Goal: Information Seeking & Learning: Learn about a topic

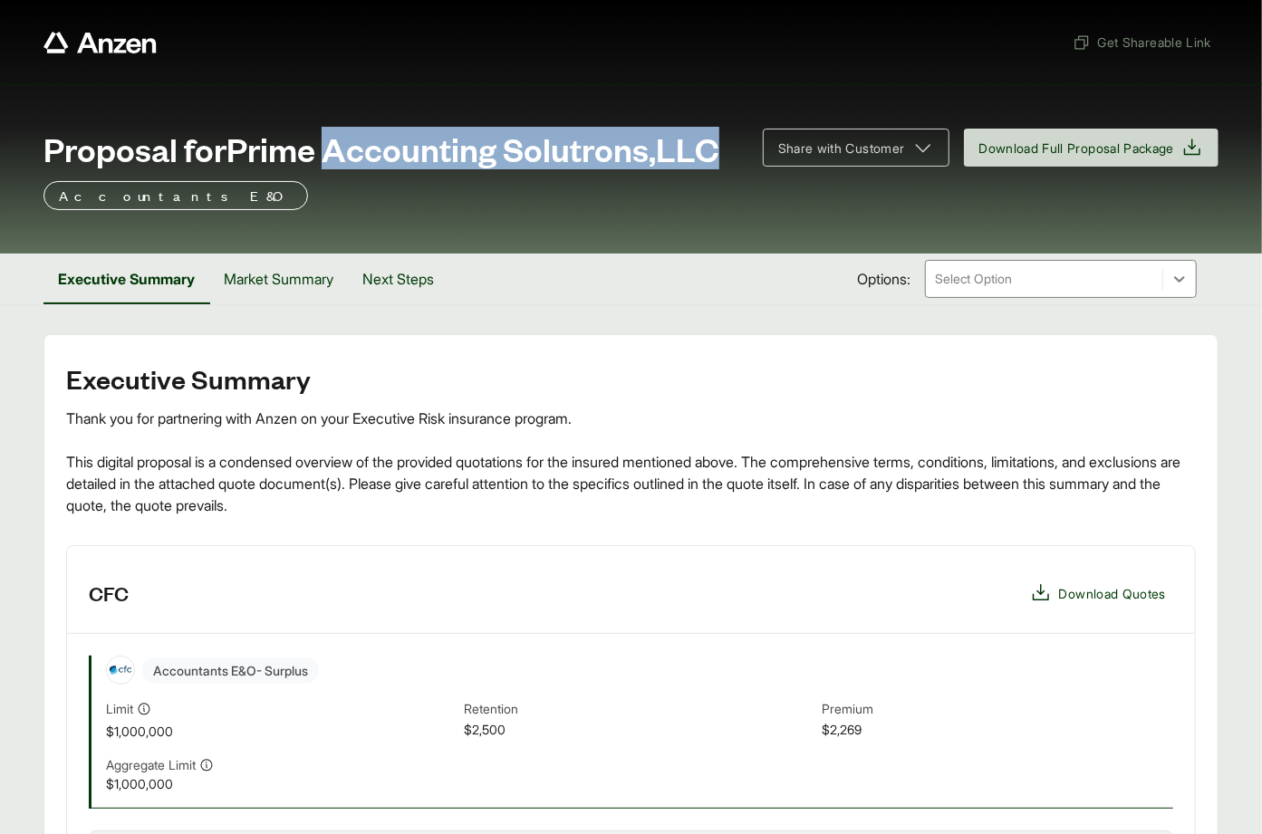
drag, startPoint x: 333, startPoint y: 145, endPoint x: 722, endPoint y: 149, distance: 388.6
click at [722, 149] on div "Proposal for Prime Accounting Solutrons,LLC" at bounding box center [391, 148] width 697 height 36
copy span "Accounting Solutrons,LLC"
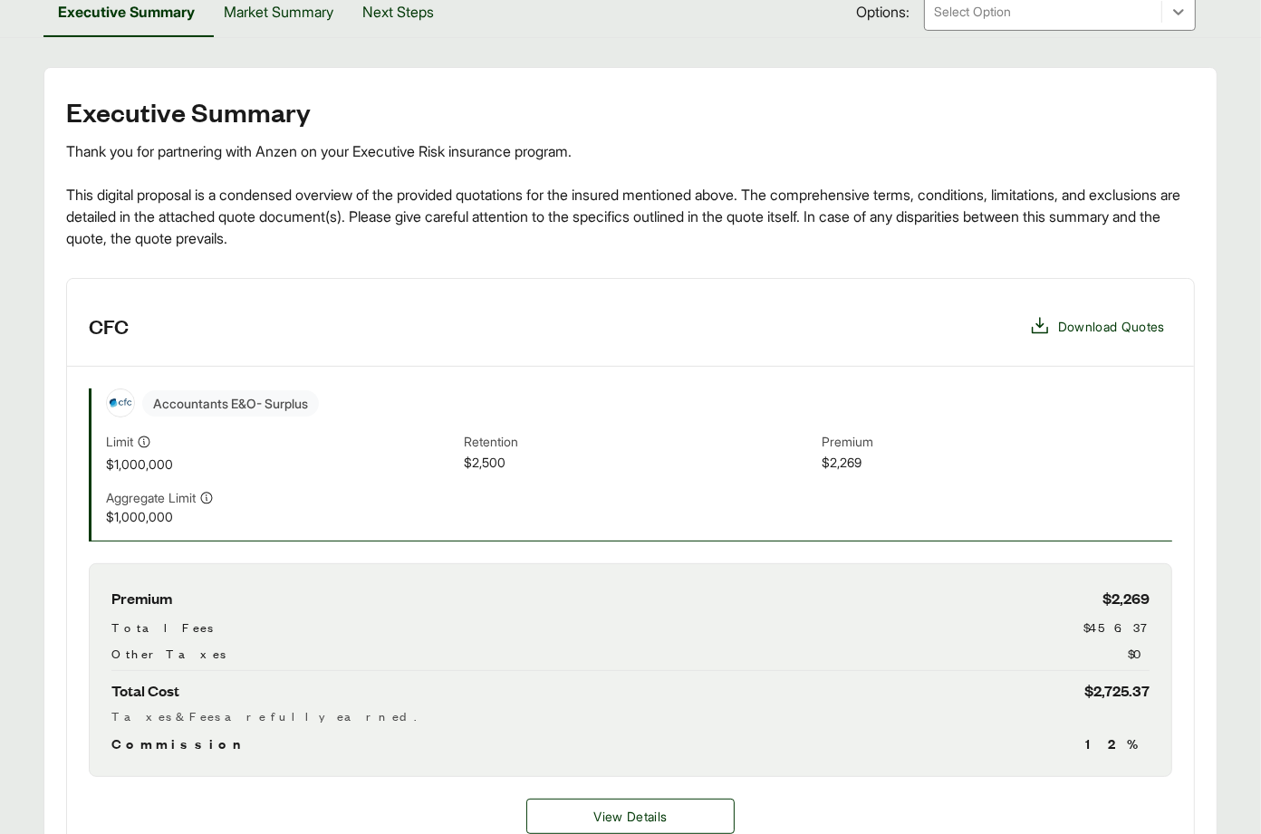
scroll to position [721, 0]
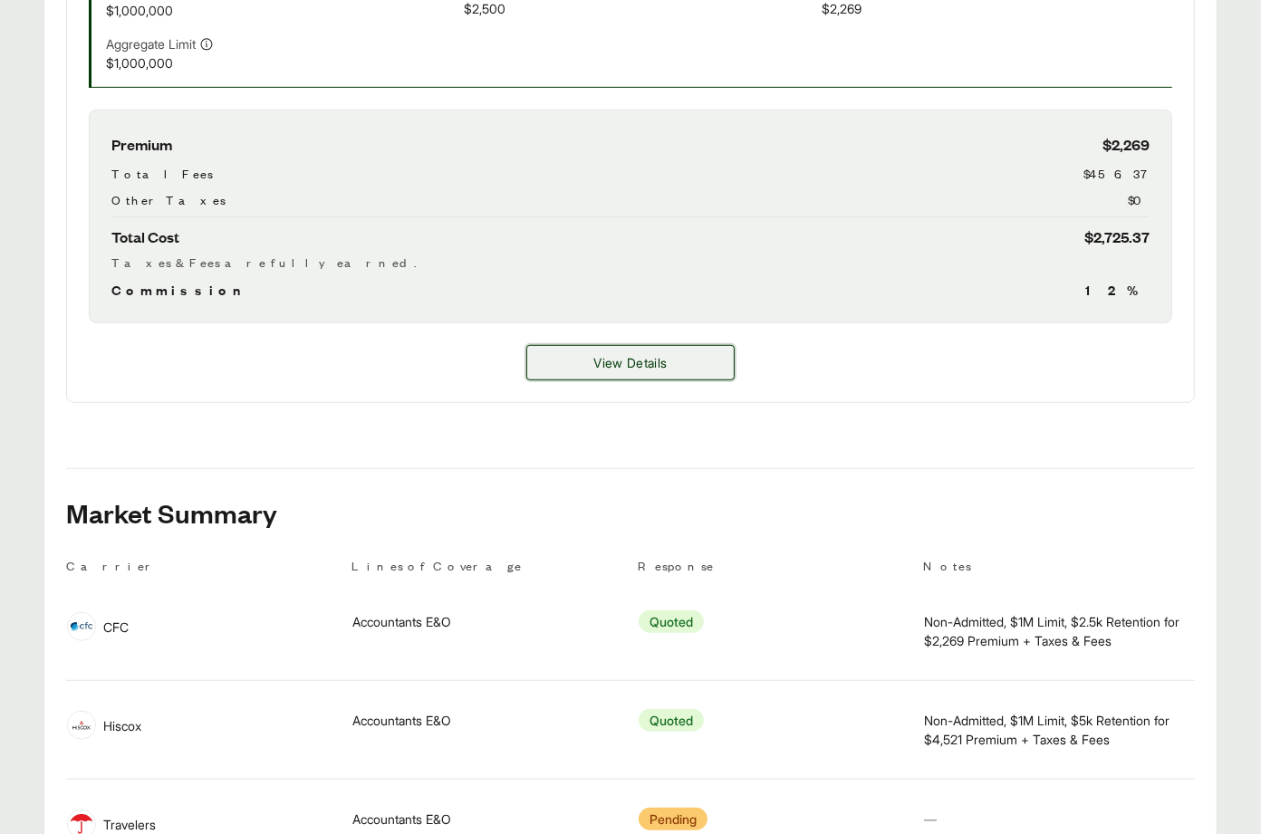
click at [665, 372] on button "View Details" at bounding box center [630, 362] width 208 height 35
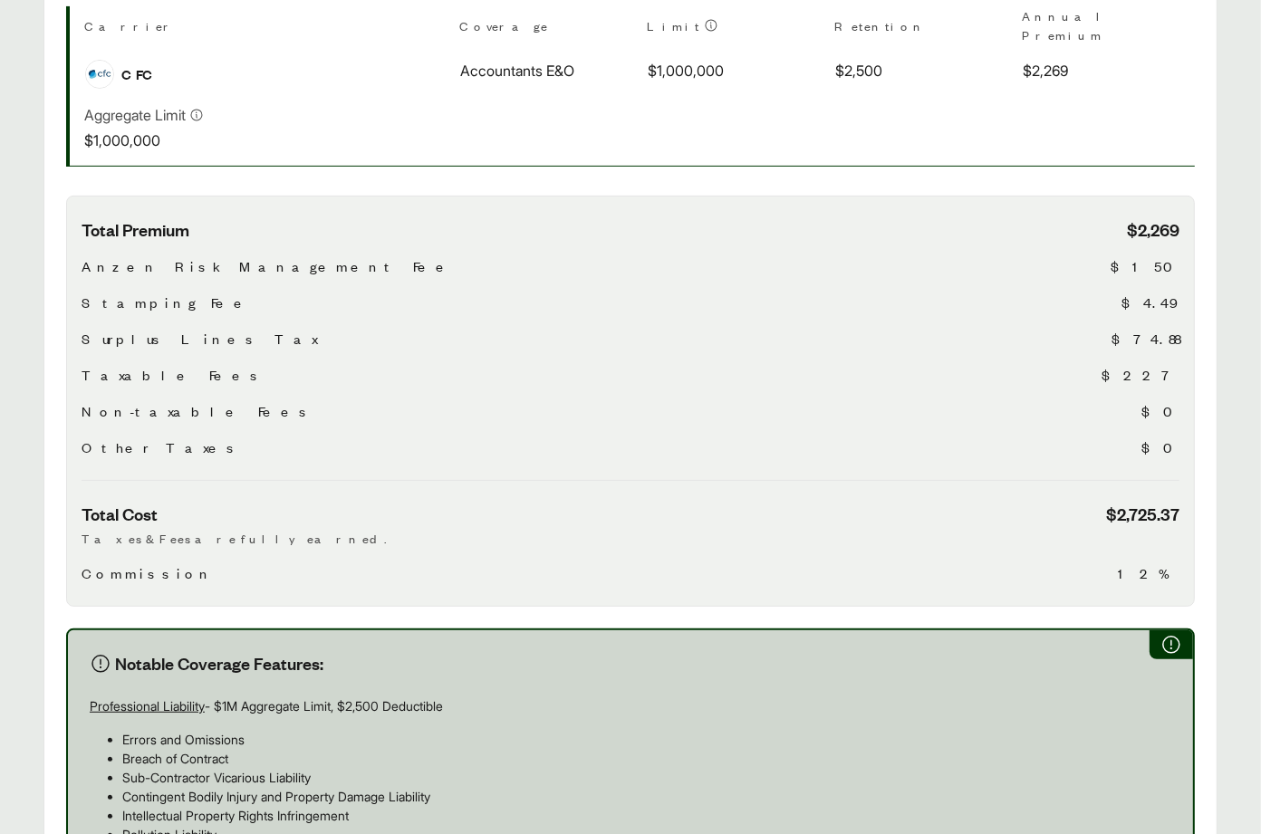
scroll to position [847, 0]
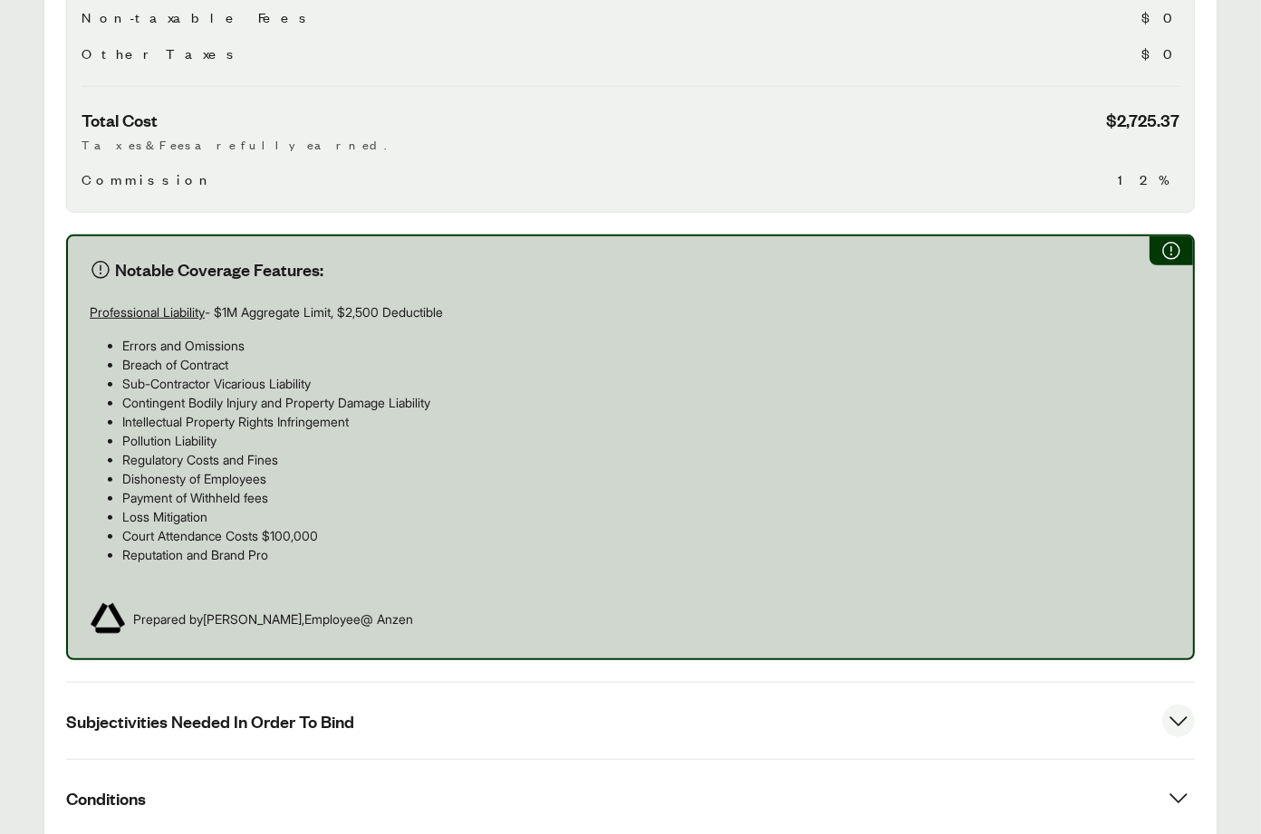
click at [362, 690] on button "Subjectivities Needed In Order To Bind" at bounding box center [630, 721] width 1129 height 76
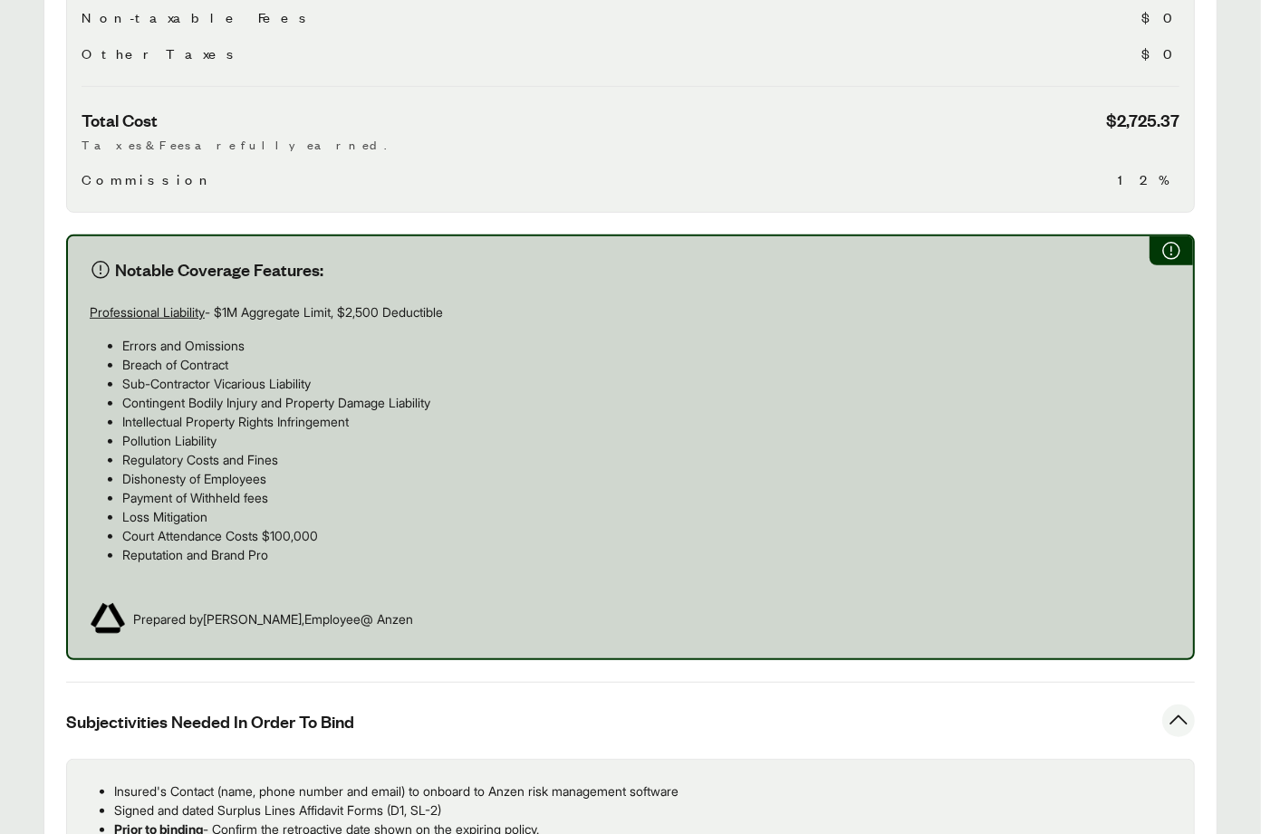
scroll to position [1103, 0]
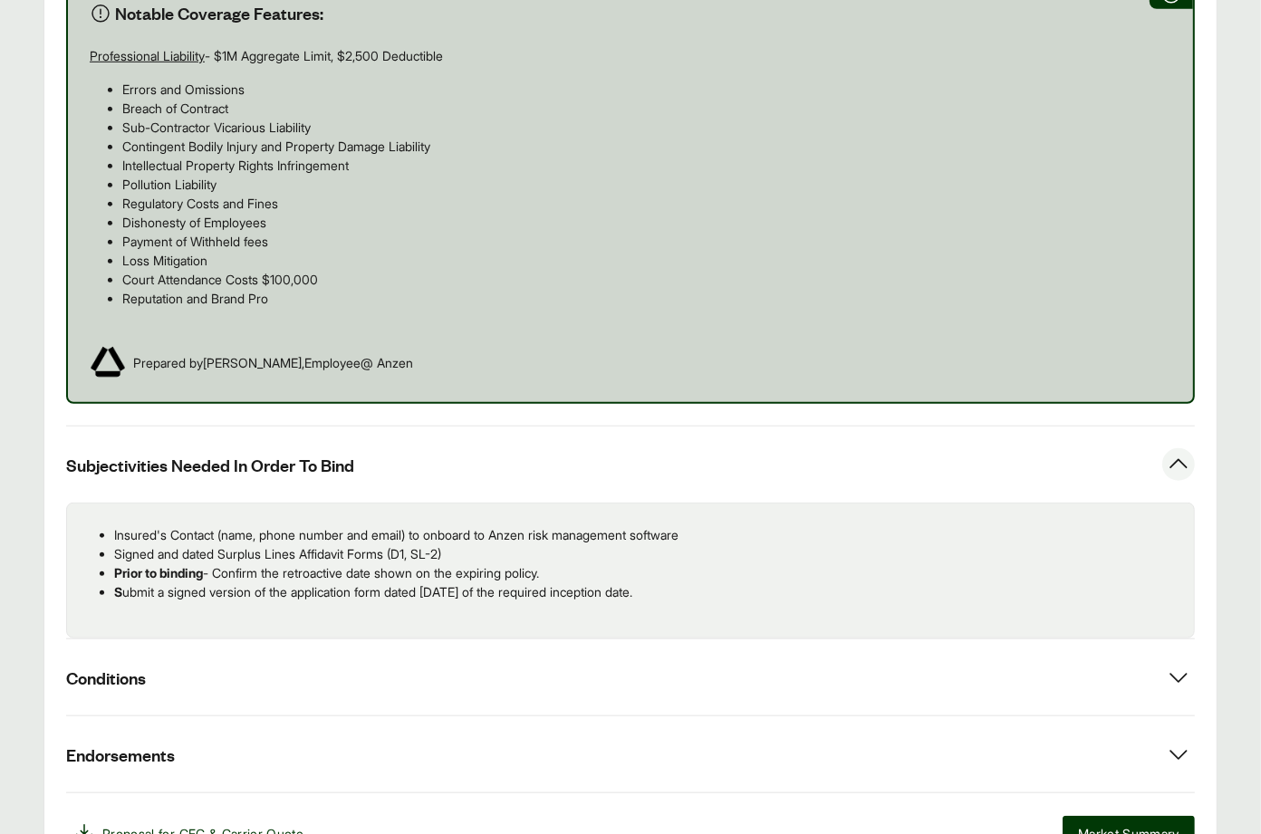
drag, startPoint x: 628, startPoint y: 562, endPoint x: 117, endPoint y: 514, distance: 513.0
click at [115, 525] on ul "Insured's Contact (name, phone number and email) to onboard to Anzen risk manag…" at bounding box center [631, 563] width 1098 height 76
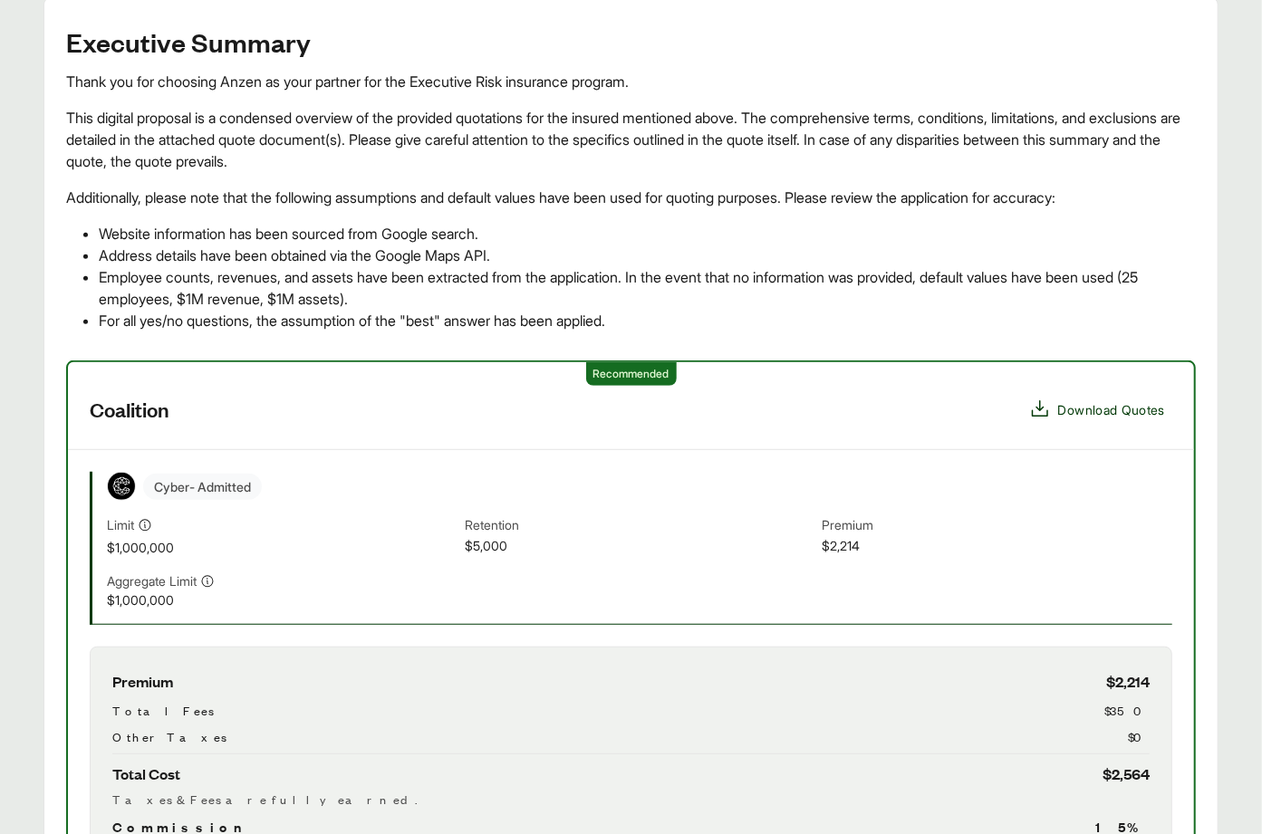
scroll to position [731, 0]
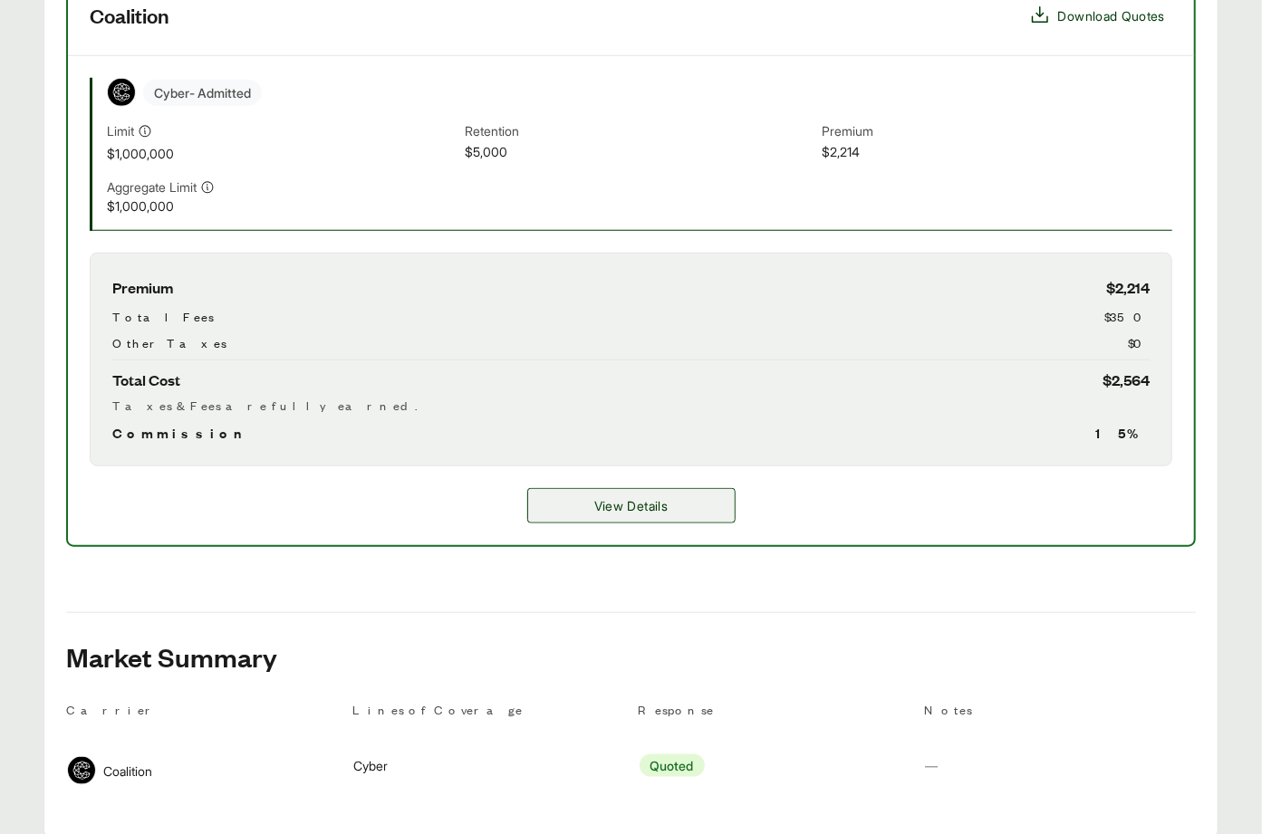
click at [606, 501] on span "View Details" at bounding box center [630, 505] width 73 height 19
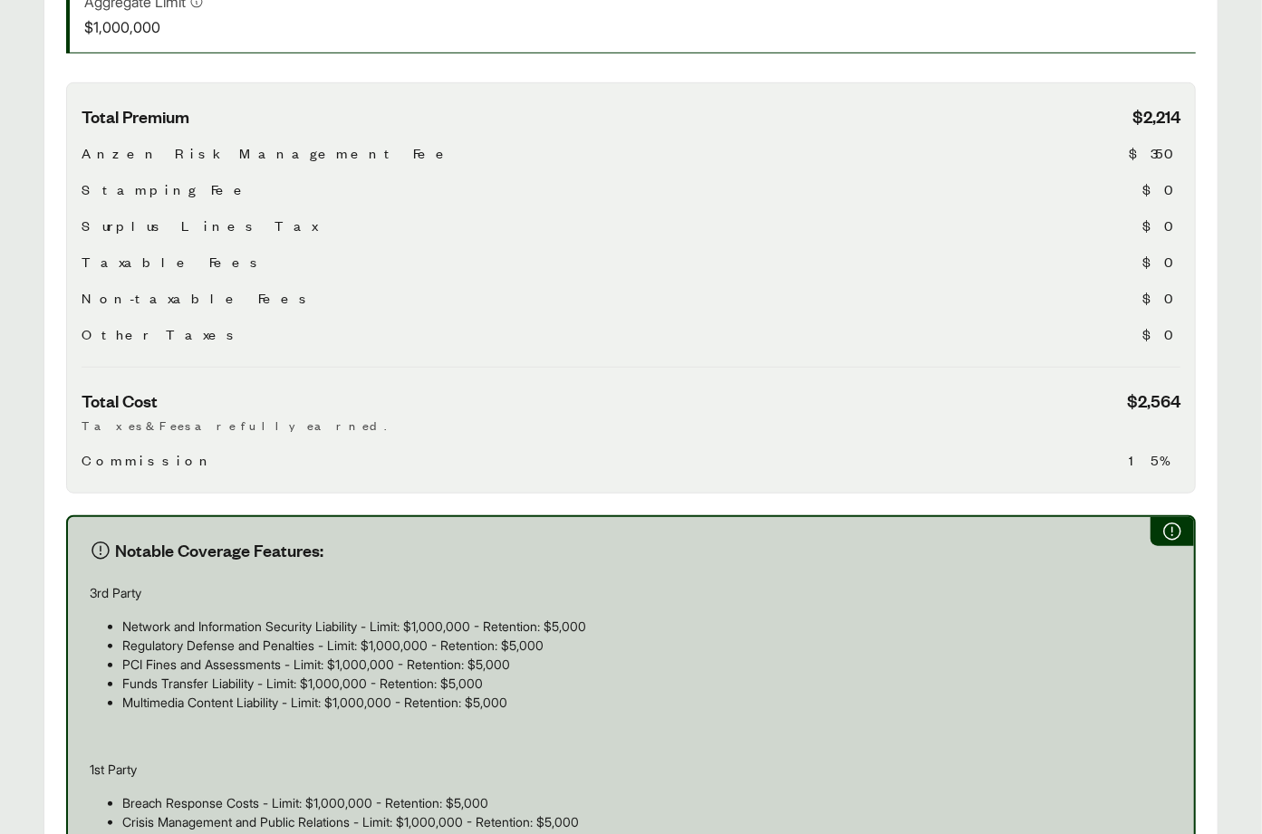
scroll to position [389, 0]
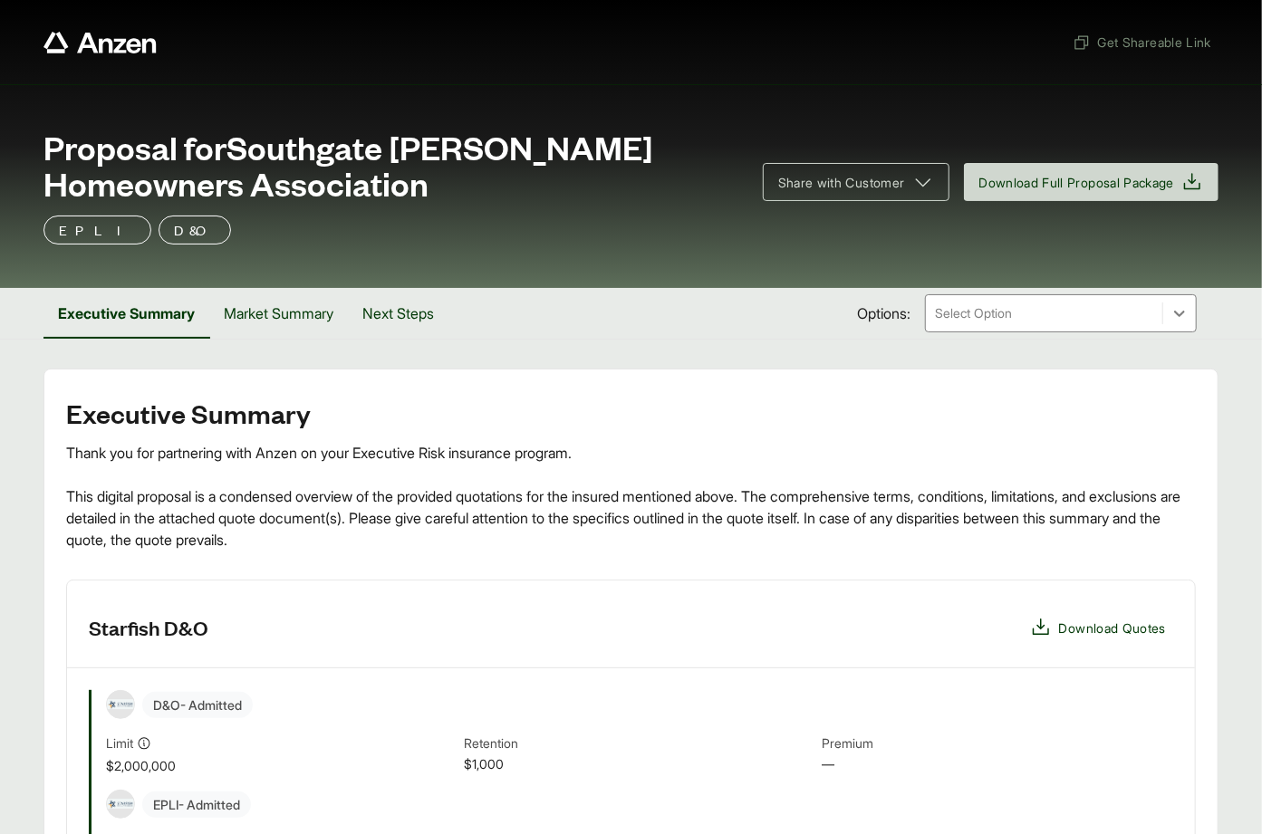
scroll to position [581, 0]
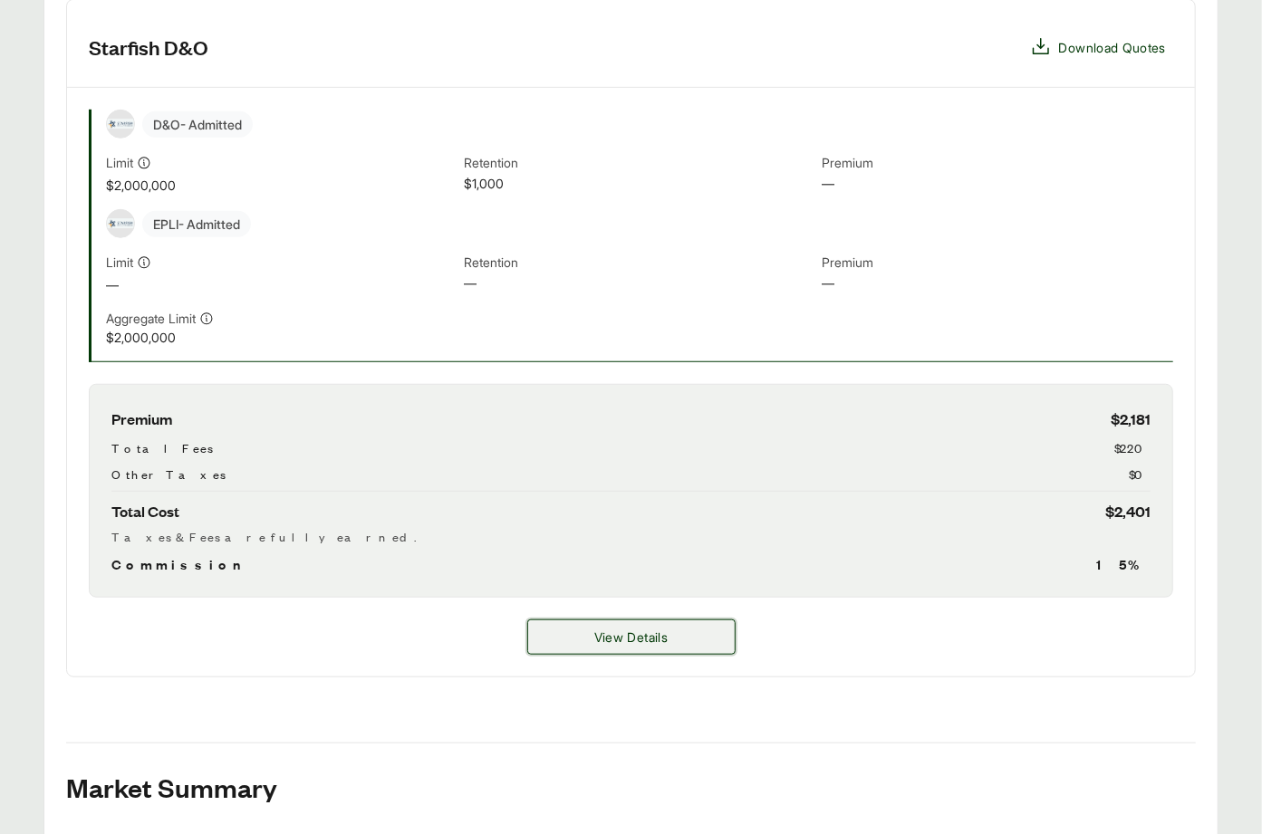
click at [633, 627] on button "View Details" at bounding box center [631, 637] width 208 height 35
click at [625, 635] on span "View Details" at bounding box center [630, 637] width 73 height 19
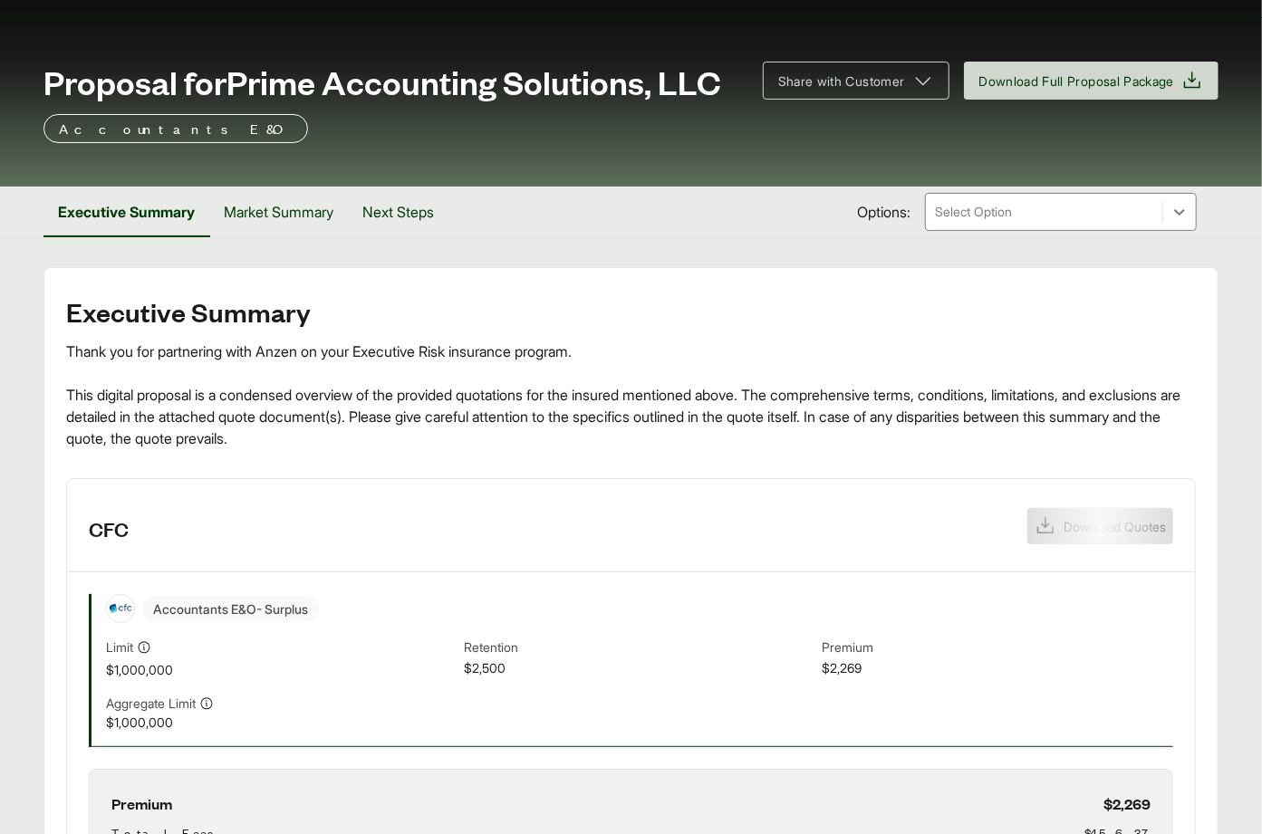
scroll to position [136, 0]
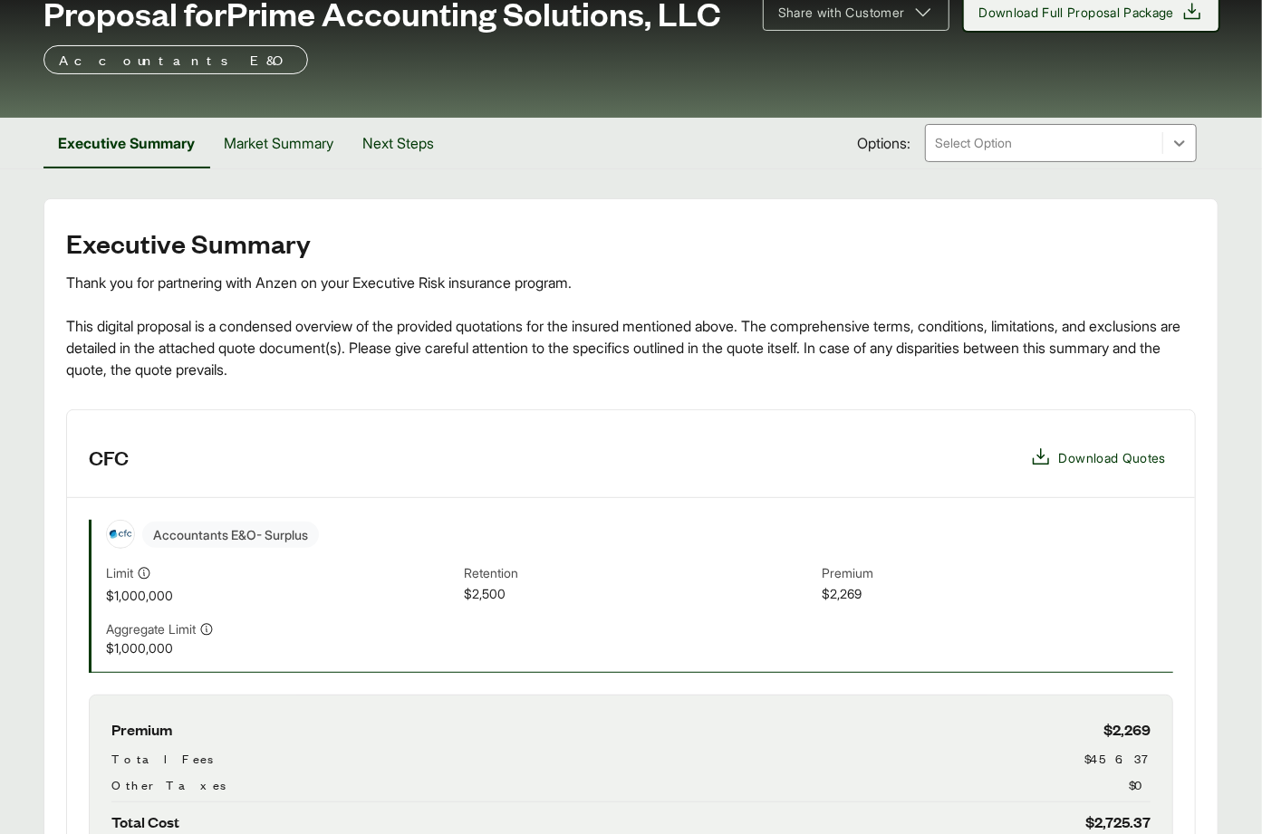
click at [1038, 23] on button "Download Full Proposal Package" at bounding box center [1091, 12] width 255 height 38
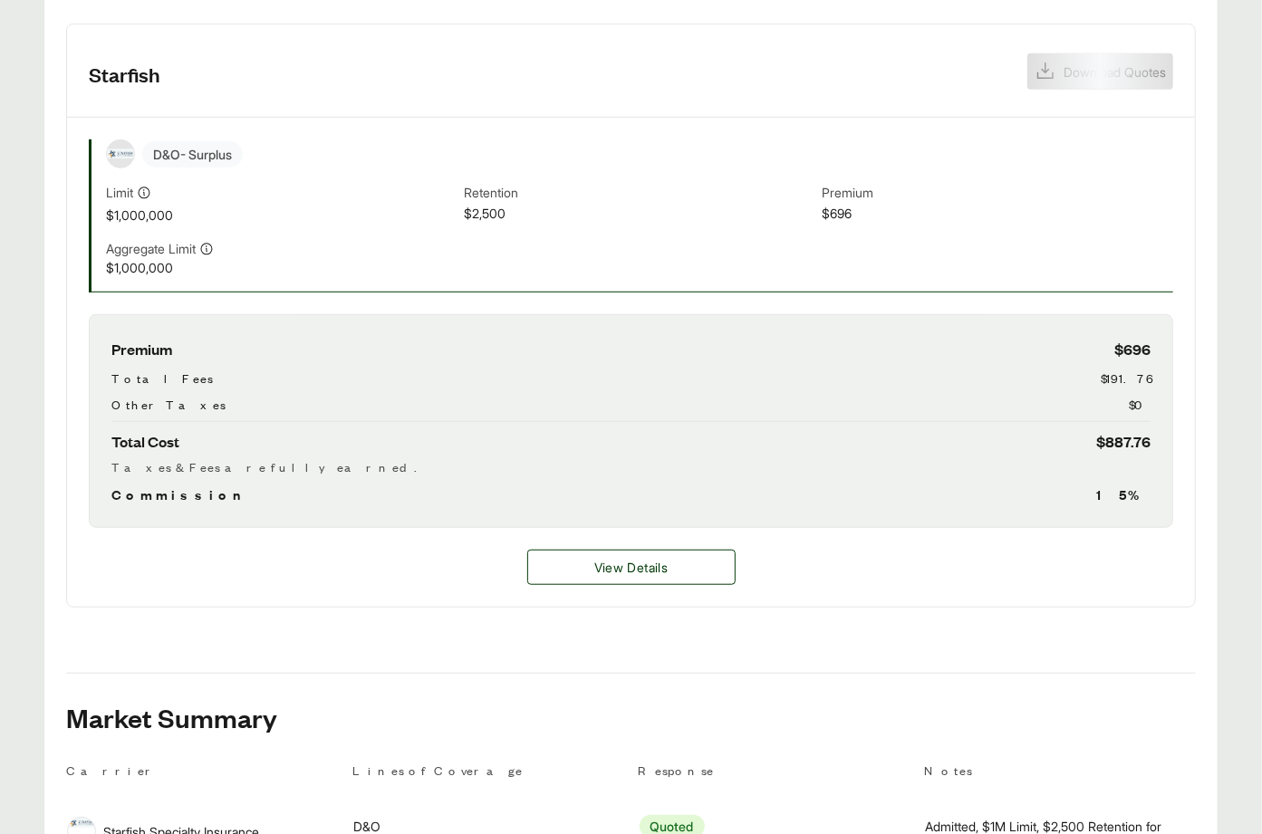
scroll to position [553, 0]
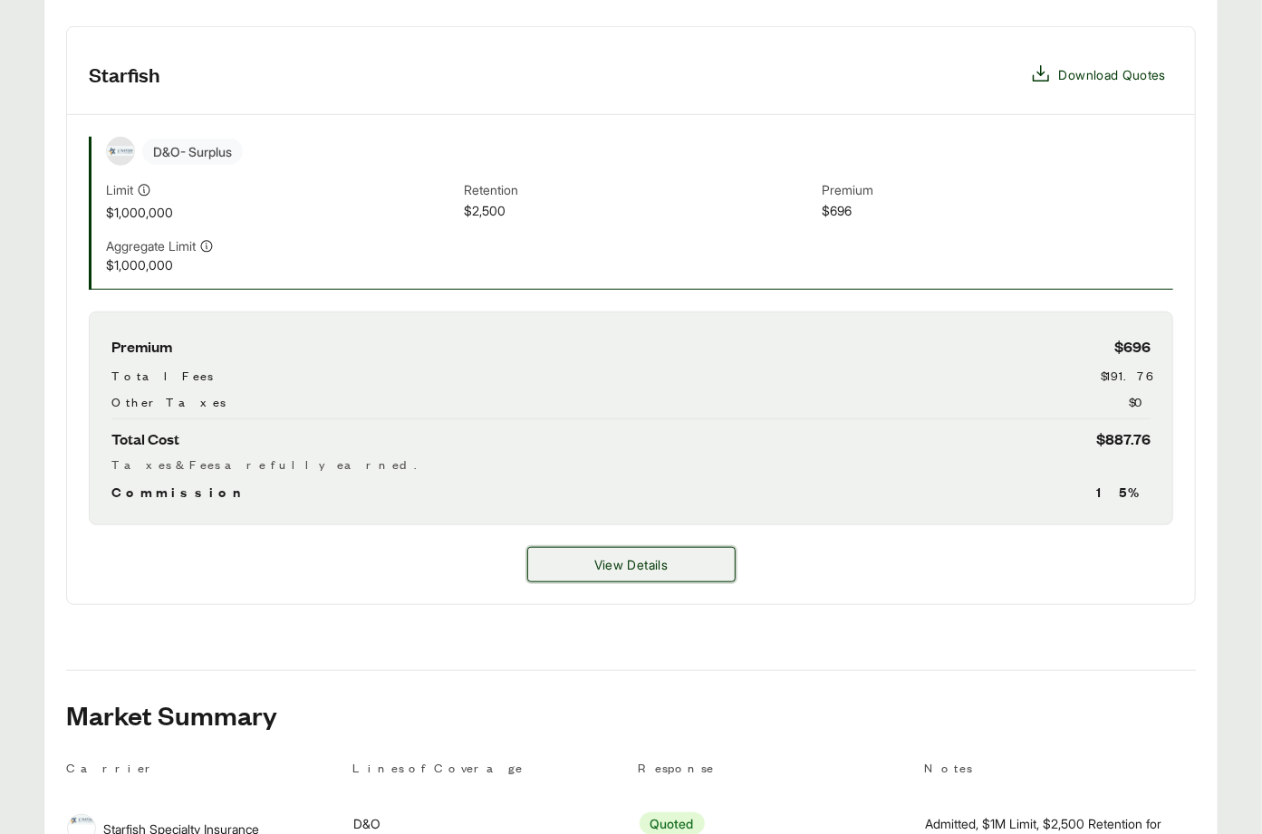
click at [685, 547] on button "View Details" at bounding box center [631, 564] width 208 height 35
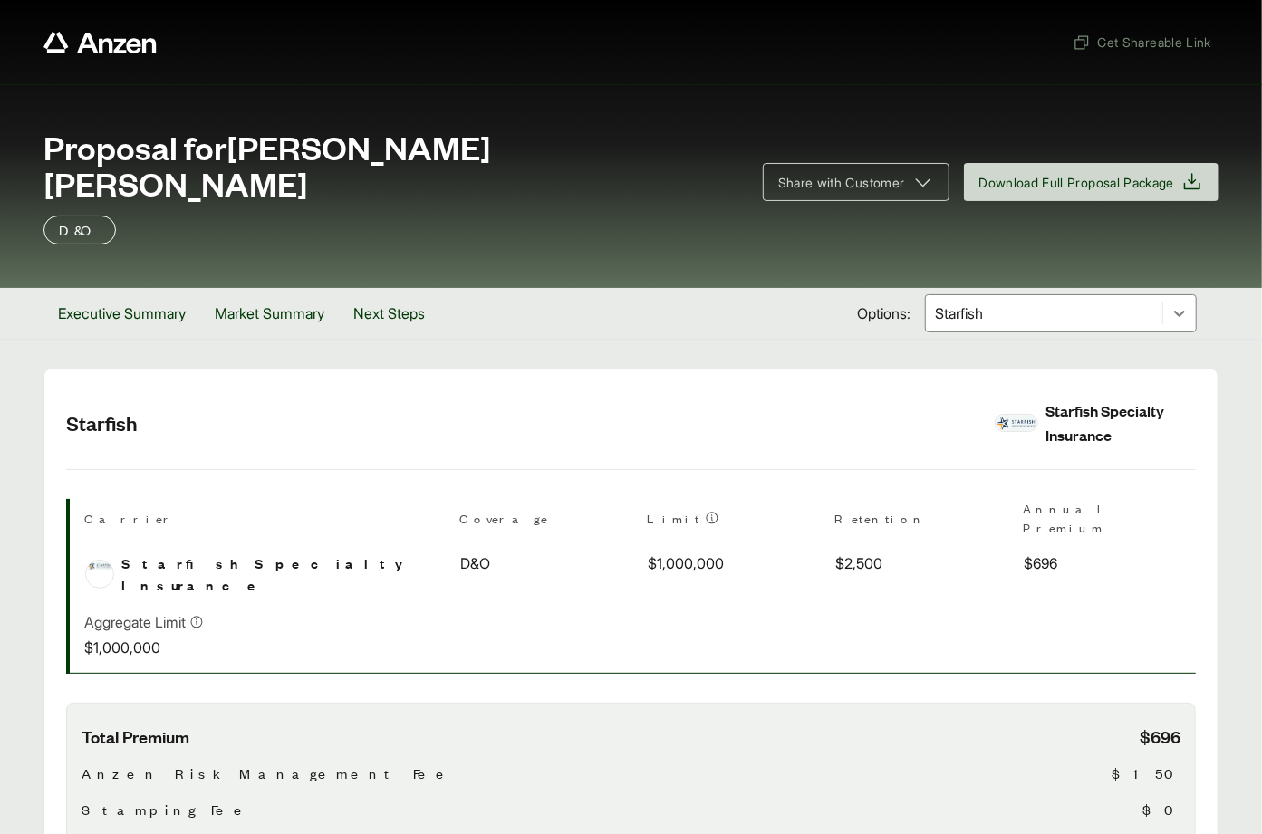
scroll to position [336, 0]
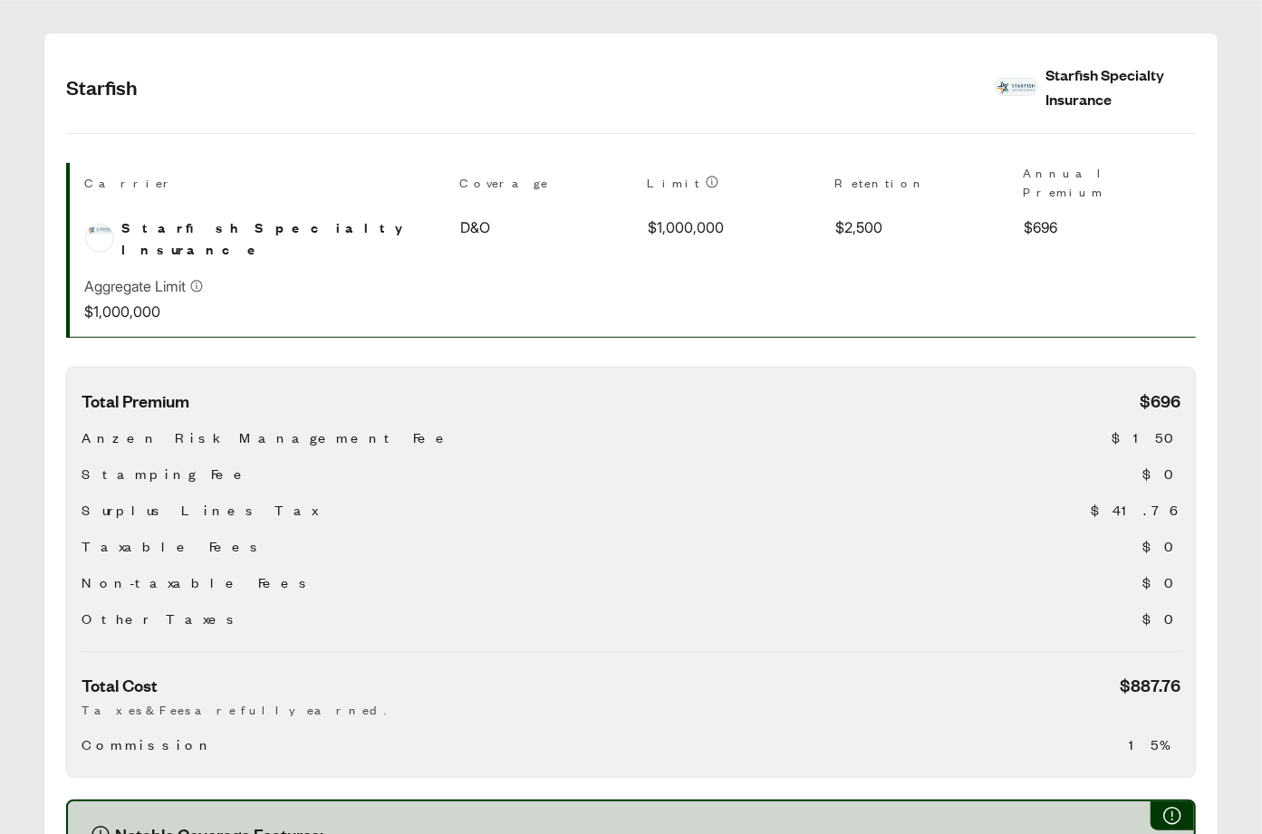
click at [851, 465] on div "Total Premium $696 Anzen Risk Management Fee $150 Stamping Fee $0 Surplus Lines…" at bounding box center [631, 520] width 1099 height 263
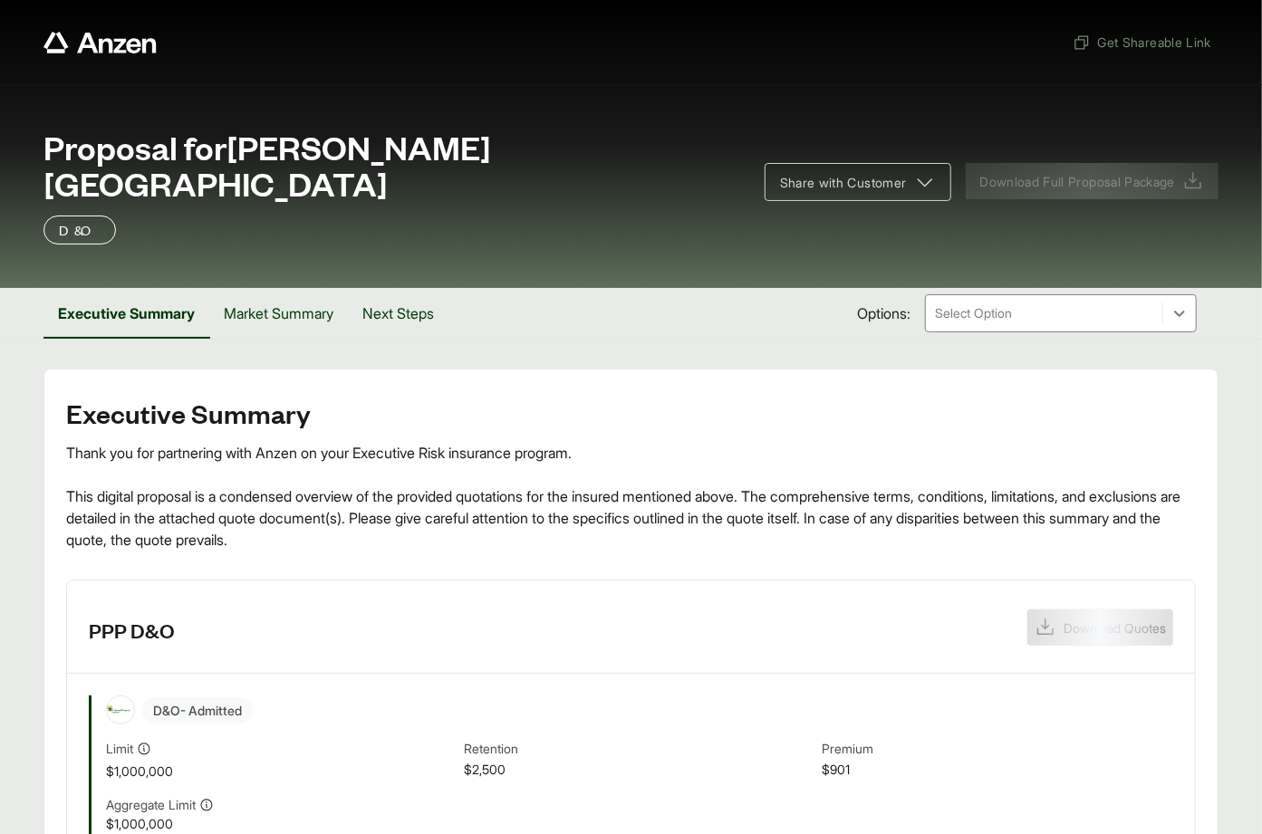
scroll to position [456, 0]
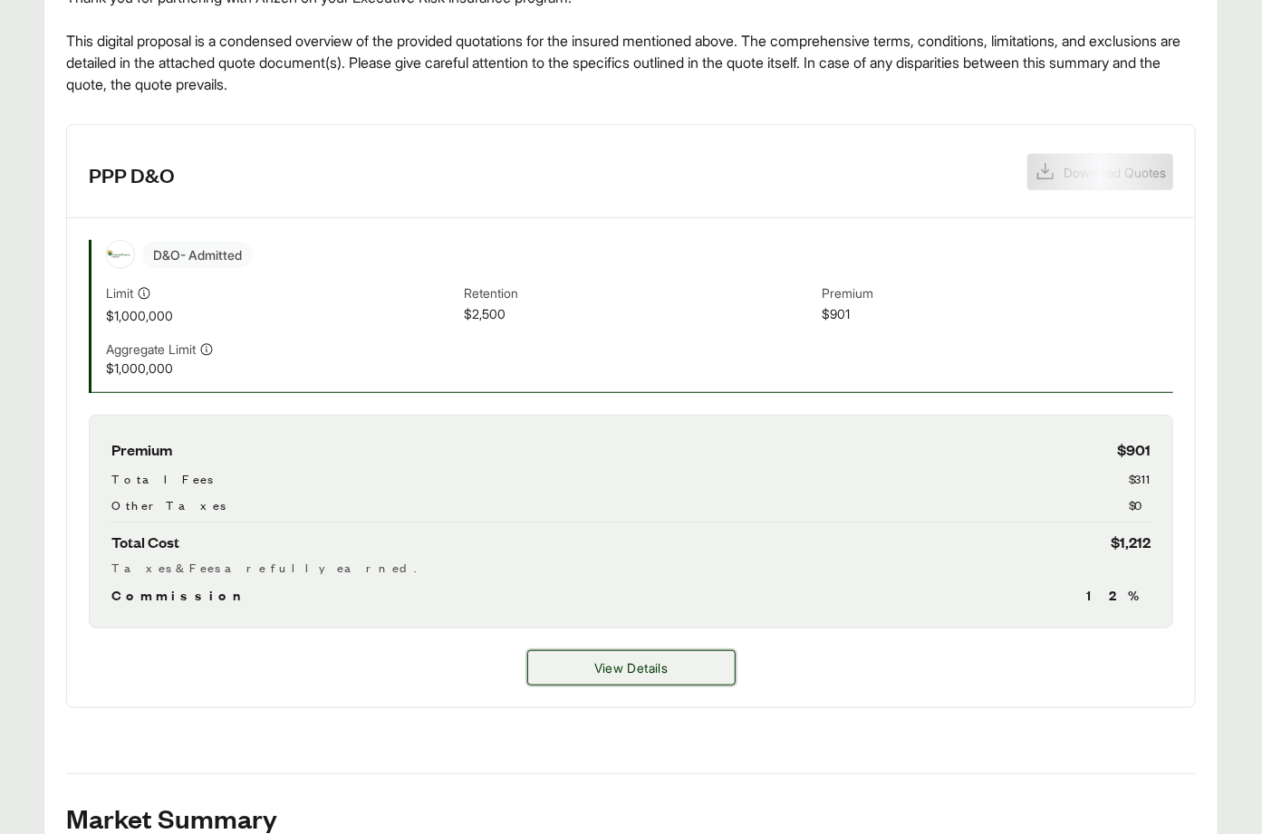
click at [653, 650] on button "View Details" at bounding box center [631, 667] width 208 height 35
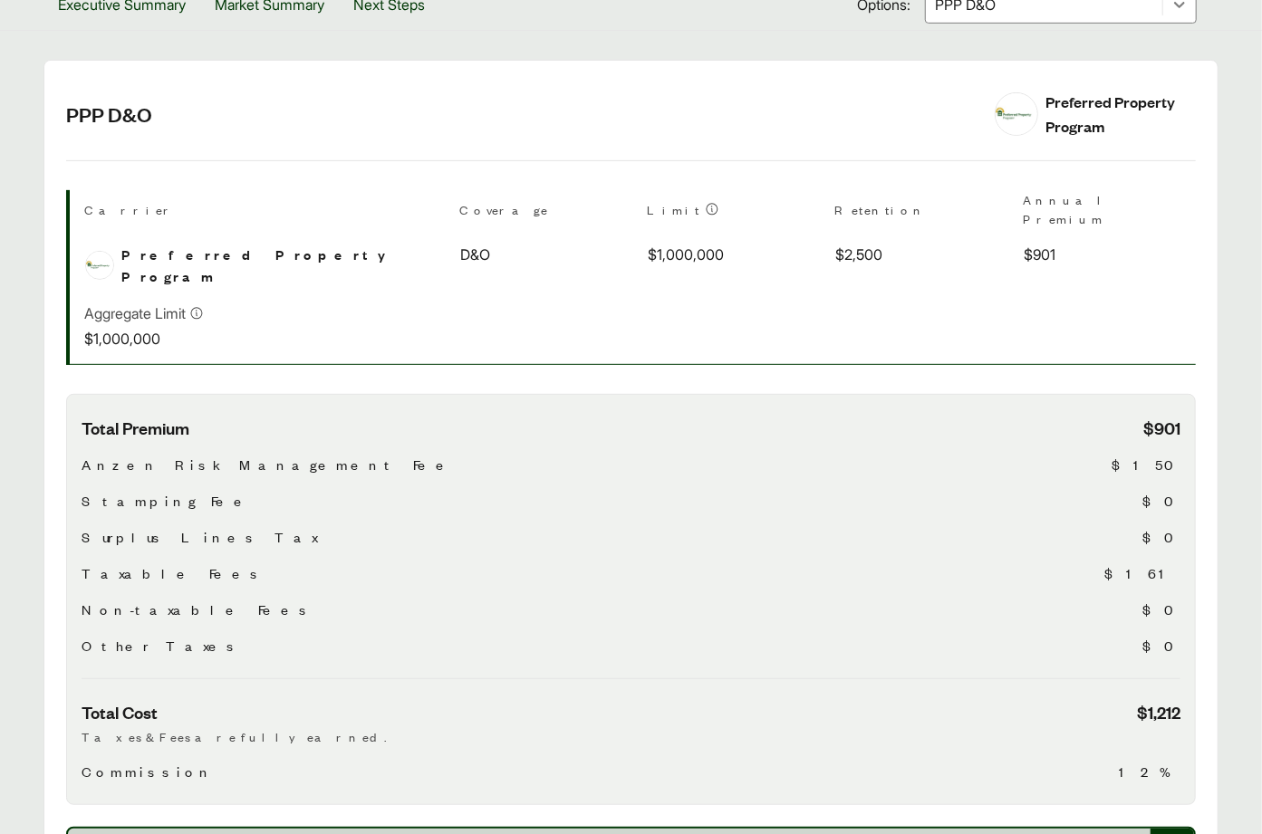
scroll to position [412, 0]
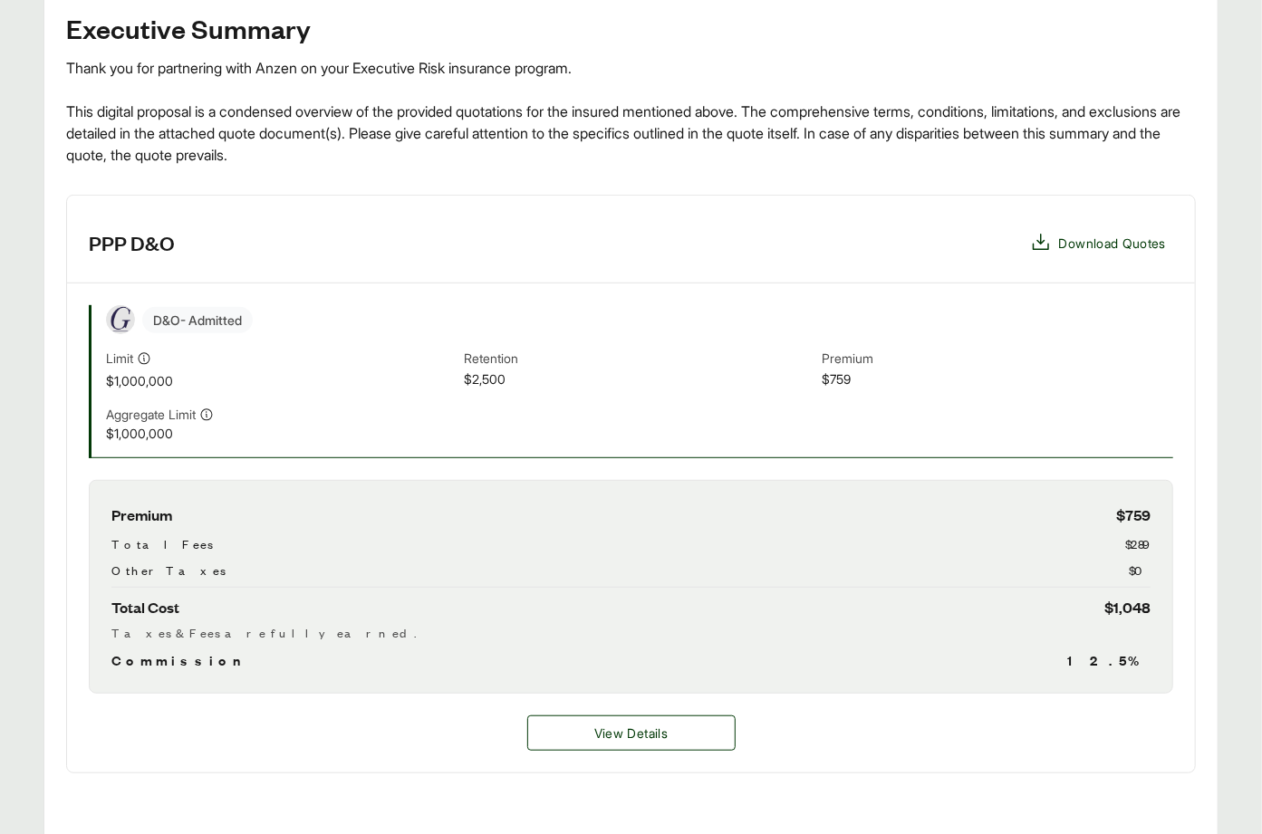
scroll to position [385, 0]
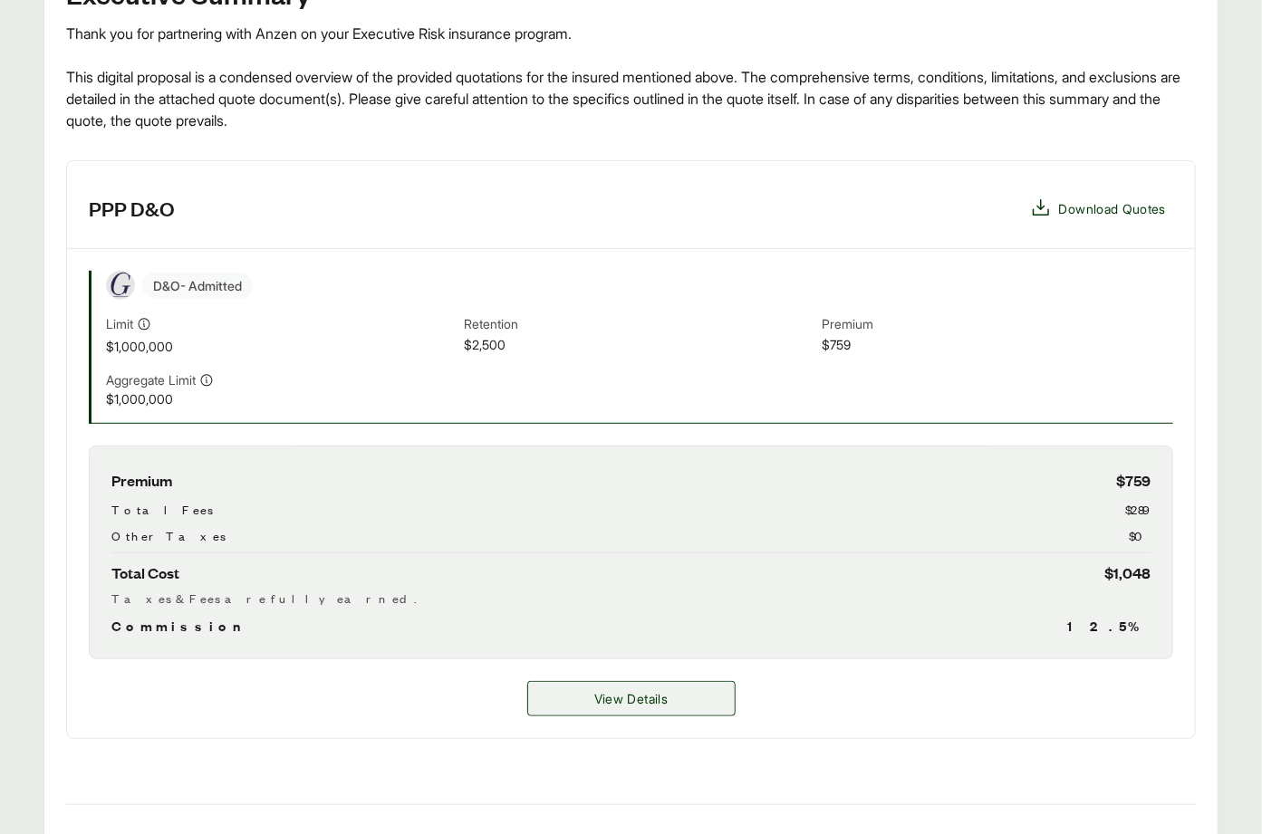
click at [626, 708] on span "View Details" at bounding box center [630, 698] width 73 height 19
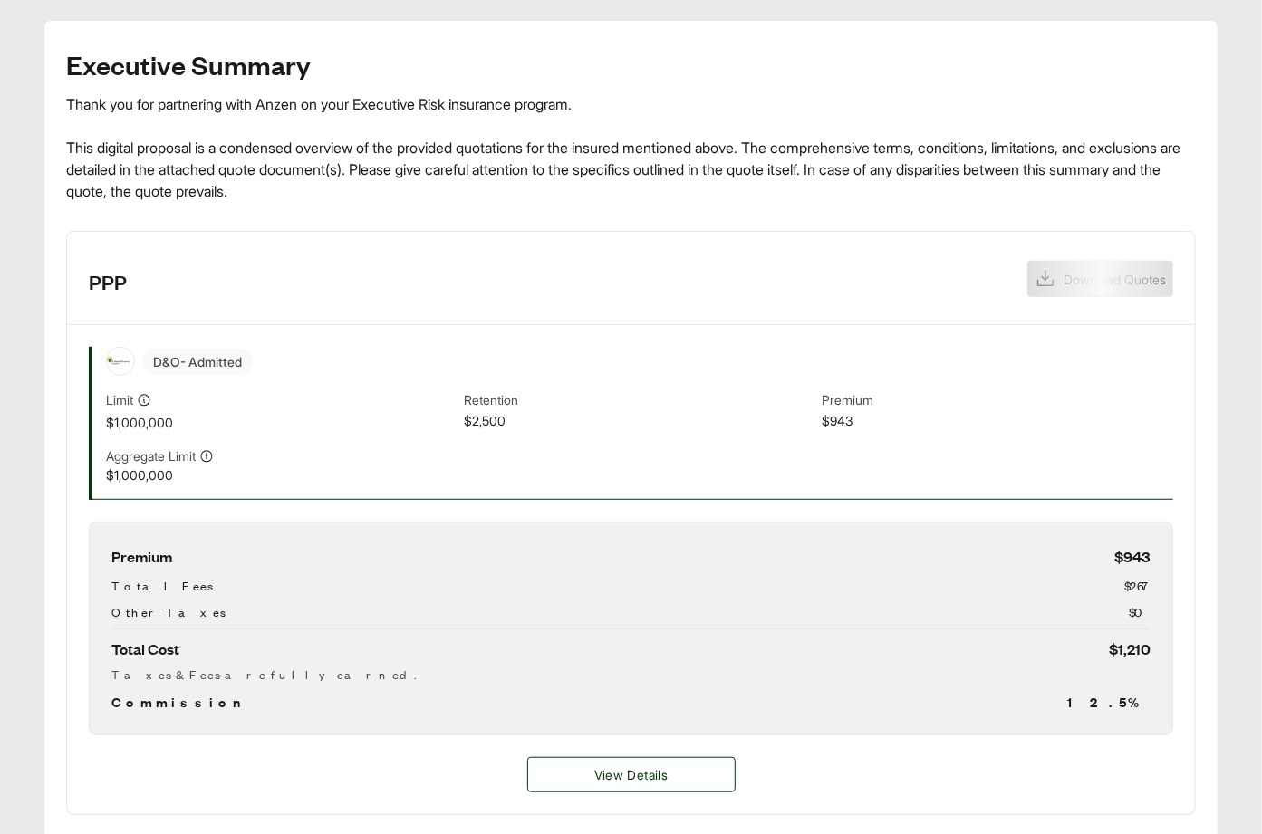
scroll to position [451, 0]
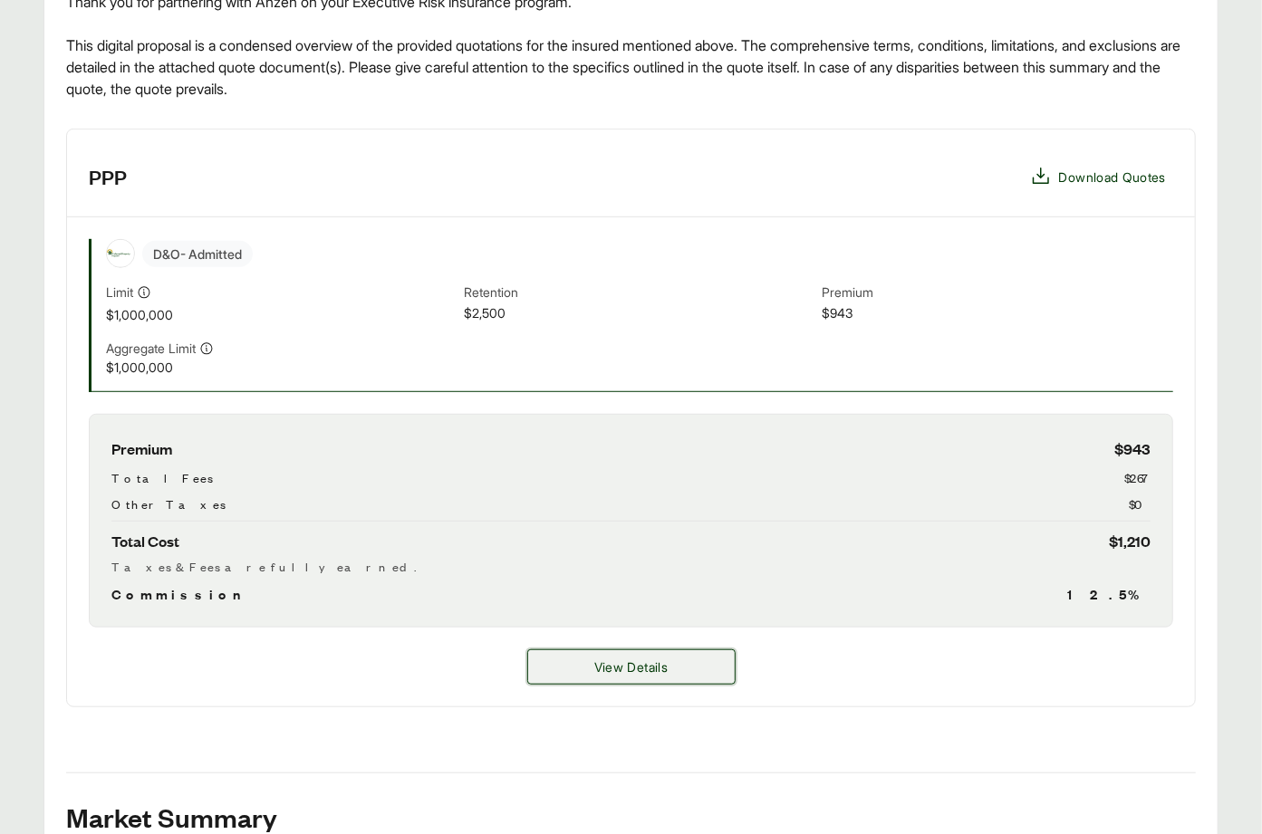
click at [682, 670] on button "View Details" at bounding box center [631, 666] width 208 height 35
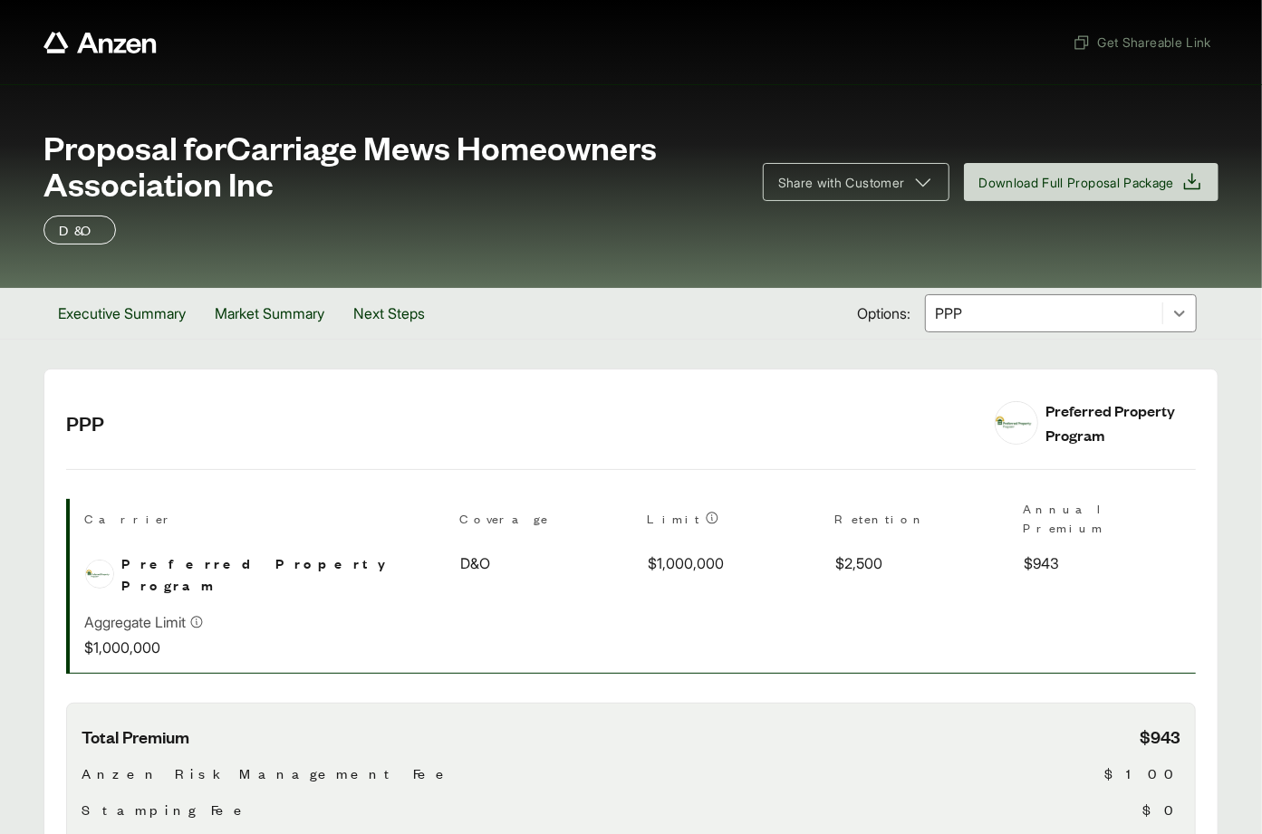
scroll to position [550, 0]
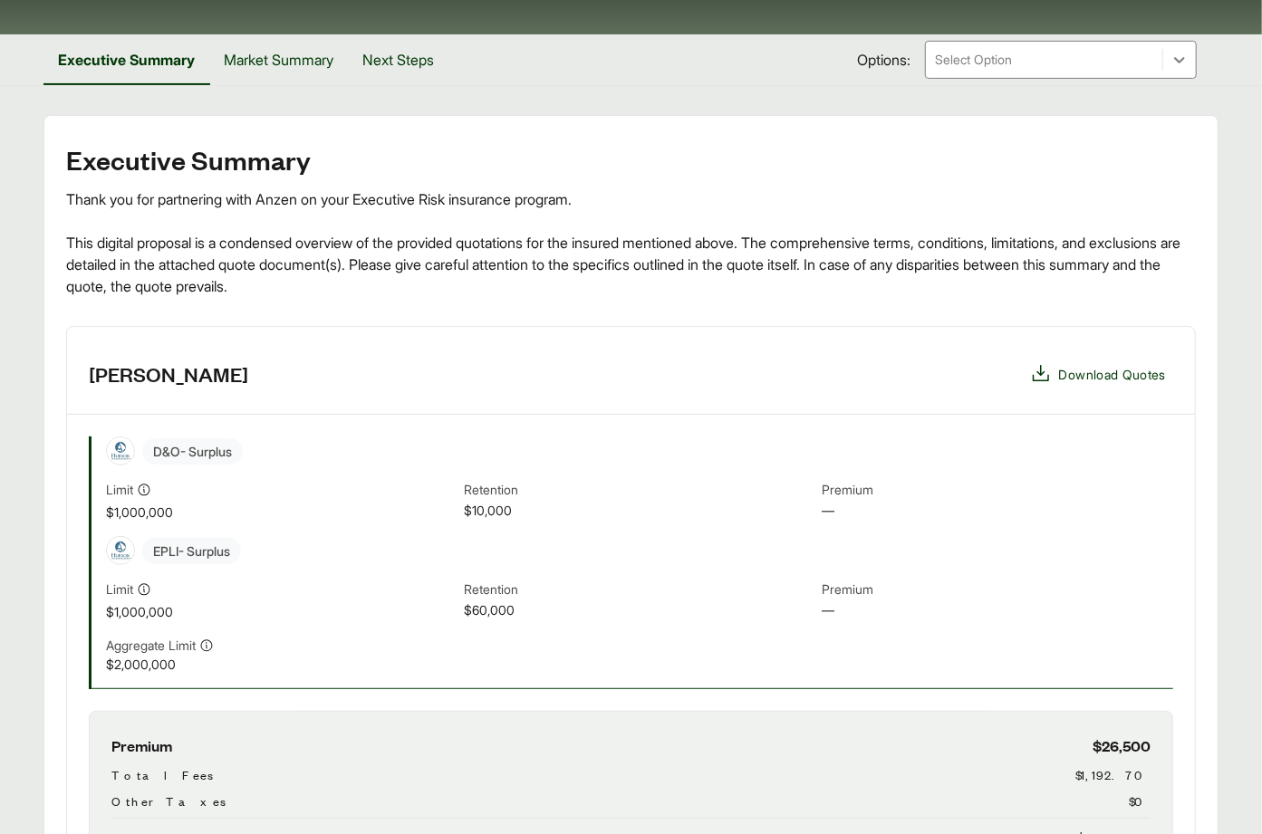
scroll to position [415, 0]
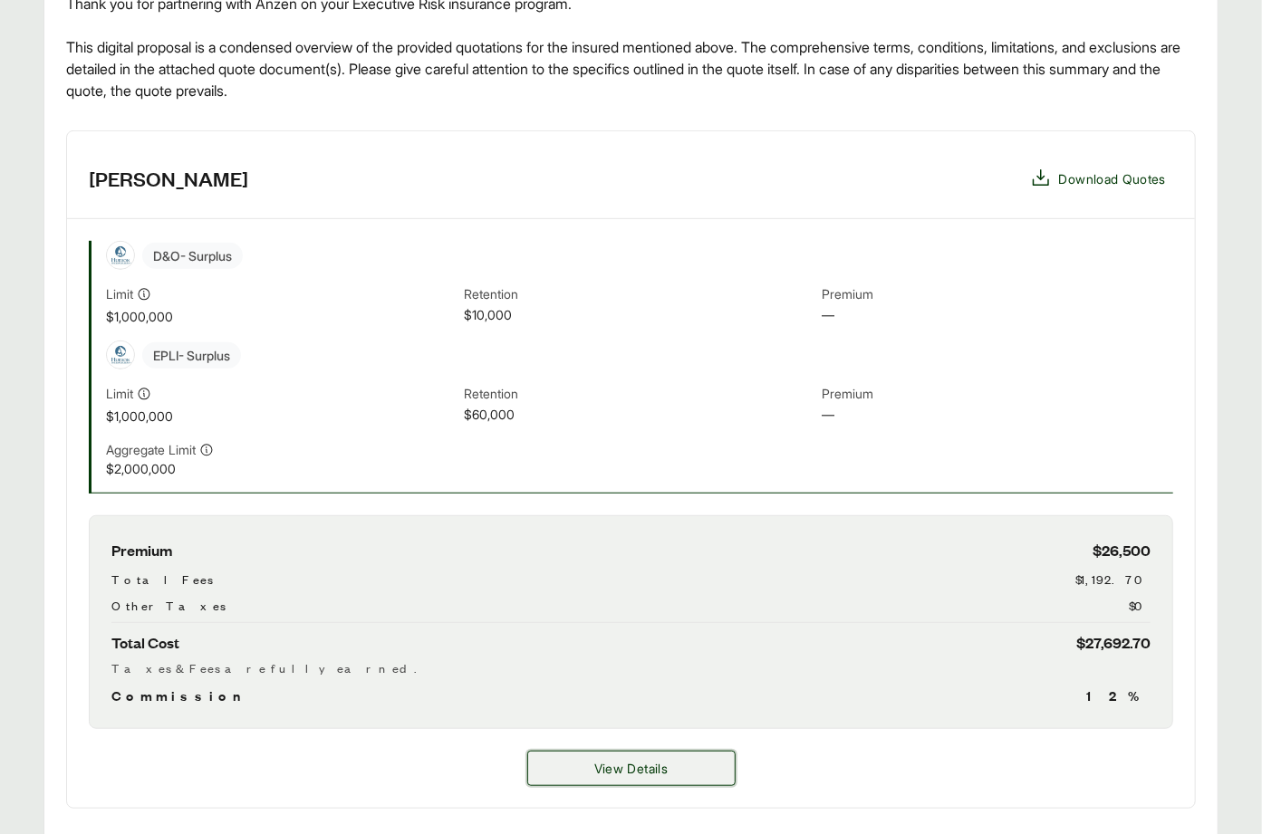
click at [628, 781] on button "View Details" at bounding box center [631, 768] width 208 height 35
